Goal: Information Seeking & Learning: Learn about a topic

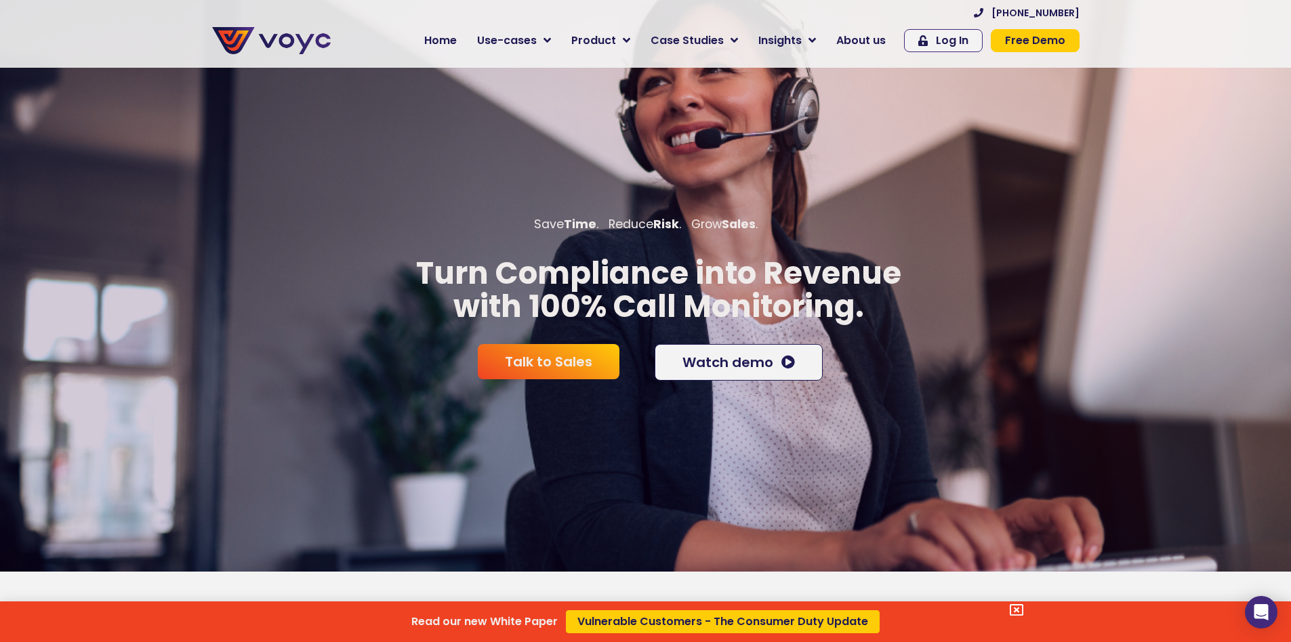
click at [635, 38] on div "Read our new White Paper Vulnerable Customers - The Consumer Duty Update" at bounding box center [645, 321] width 1291 height 642
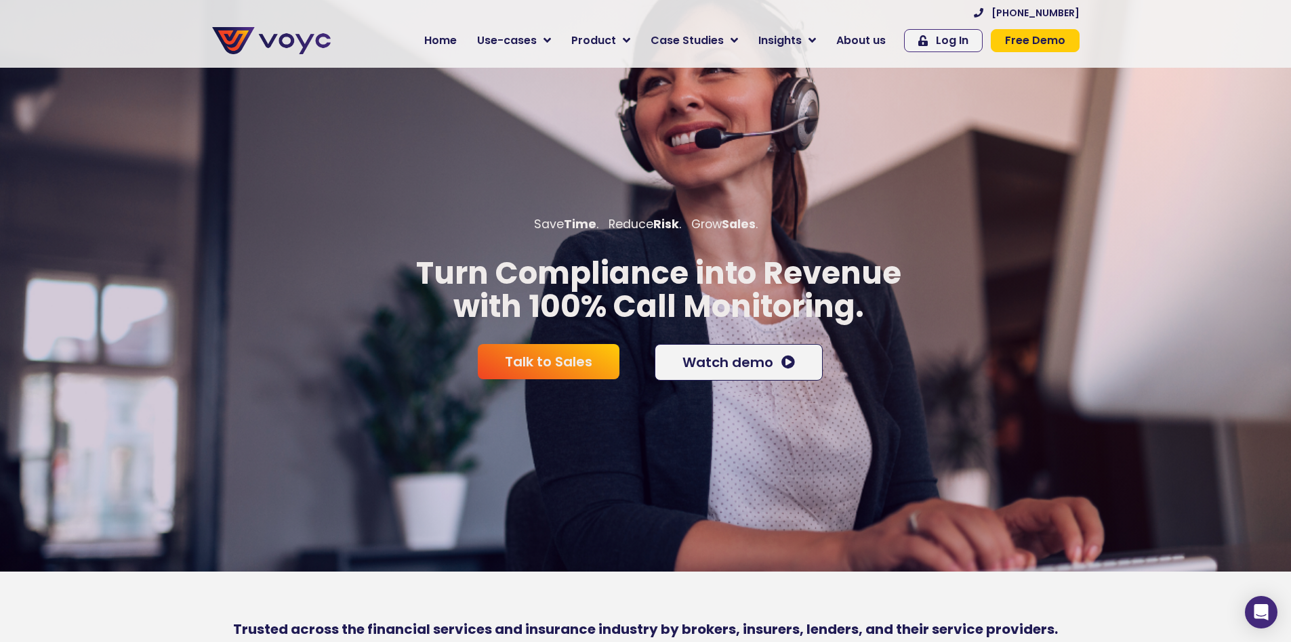
click at [630, 38] on icon at bounding box center [626, 41] width 7 height 12
click at [436, 37] on span "Home" at bounding box center [440, 41] width 33 height 16
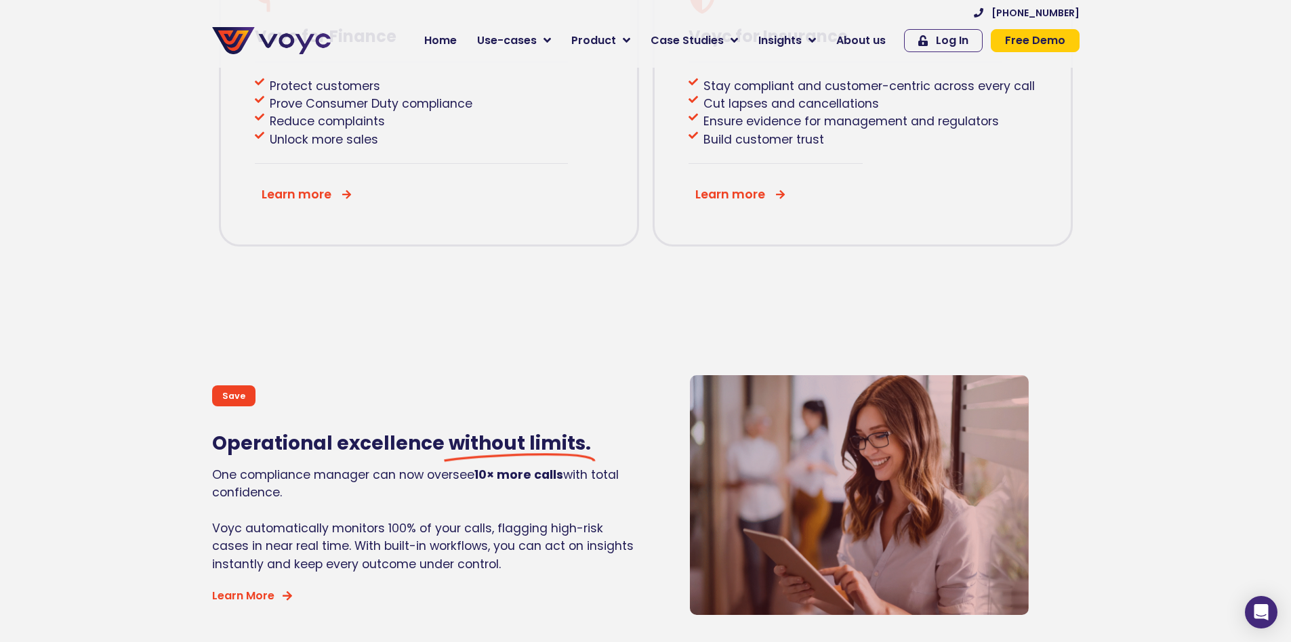
scroll to position [1152, 0]
